Goal: Navigation & Orientation: Find specific page/section

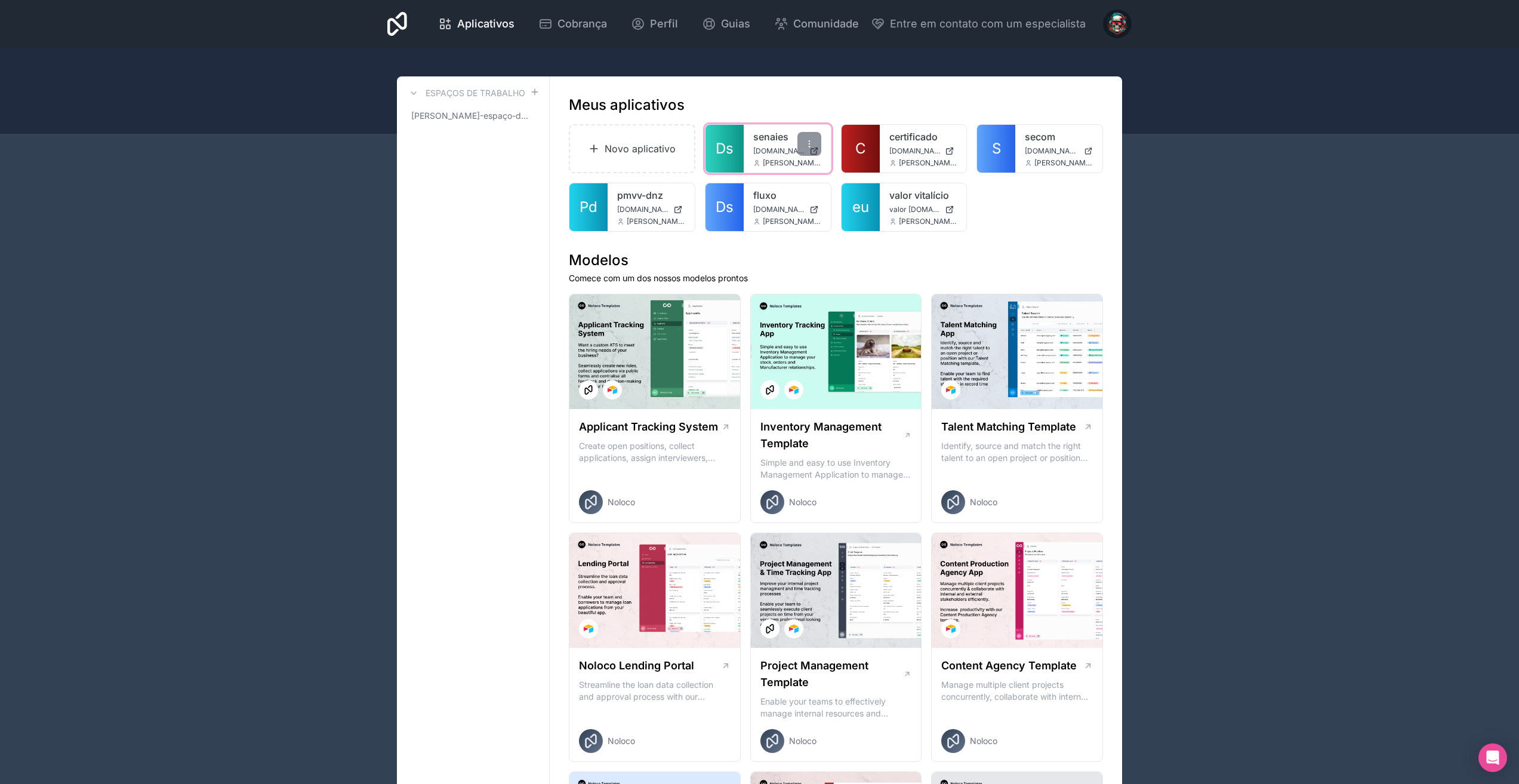
click at [724, 155] on font "Ds" at bounding box center [725, 148] width 18 height 17
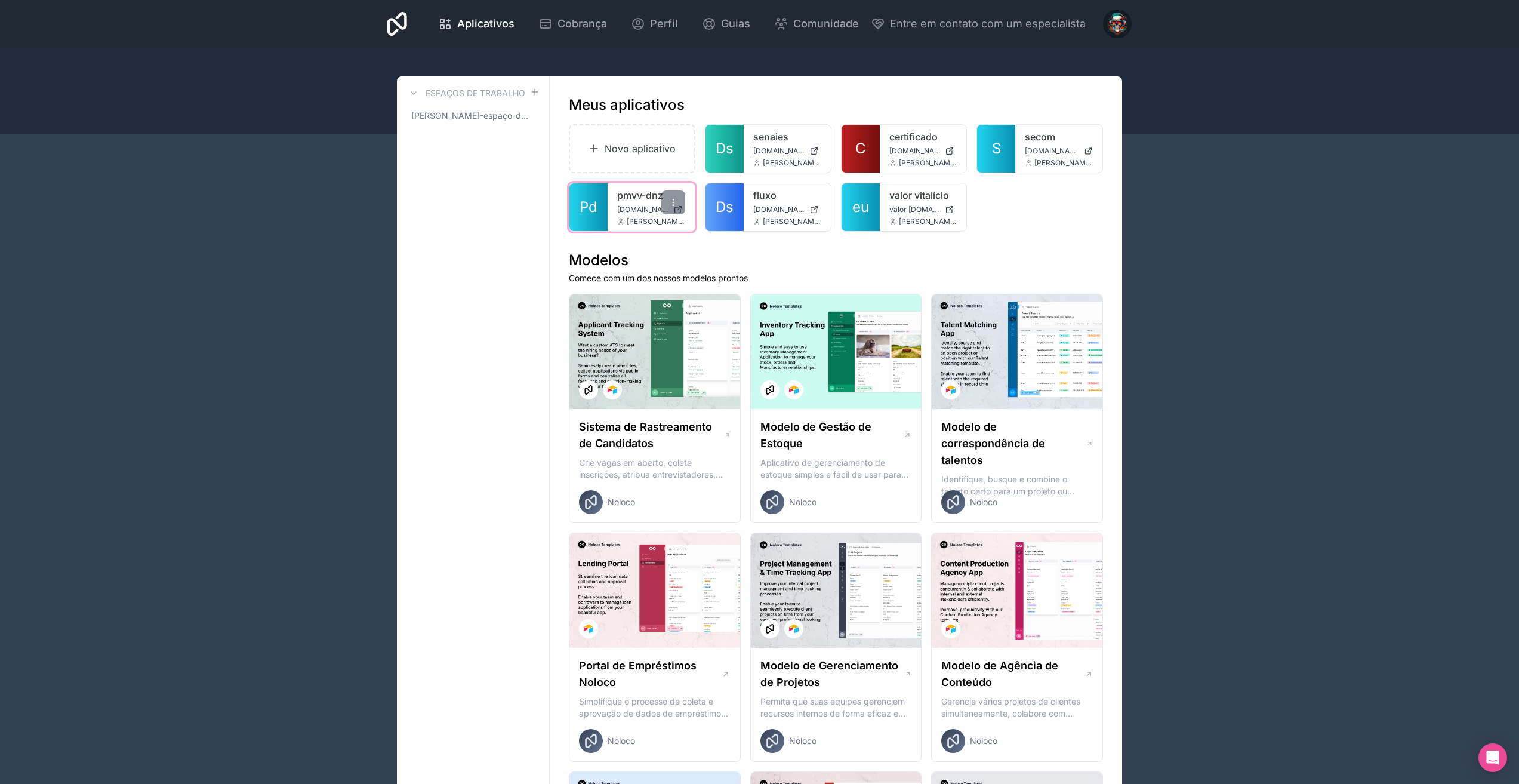
click at [588, 207] on font "Pd" at bounding box center [588, 207] width 18 height 17
